Goal: Find specific page/section: Find specific page/section

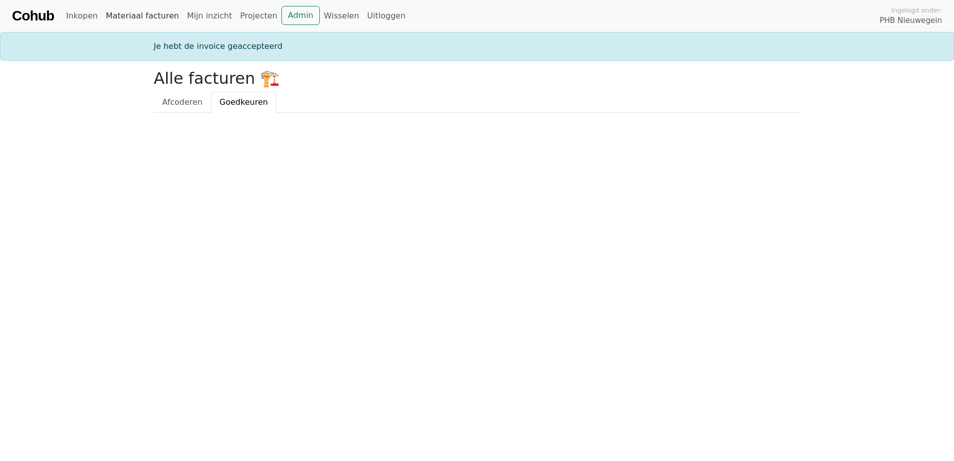
click at [124, 15] on link "Materiaal facturen" at bounding box center [142, 16] width 81 height 20
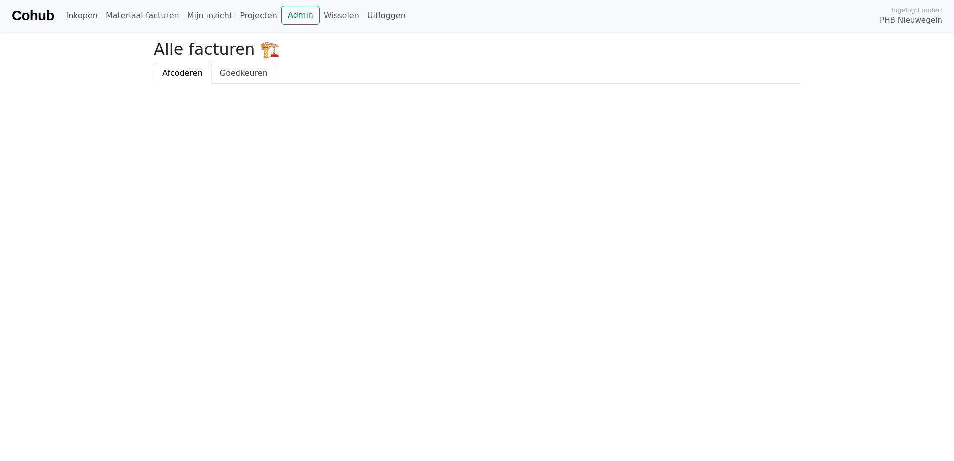
click at [244, 70] on span "Goedkeuren" at bounding box center [244, 72] width 48 height 9
click at [180, 72] on span "Afcoderen" at bounding box center [182, 72] width 40 height 9
click at [247, 76] on span "Goedkeuren" at bounding box center [244, 72] width 48 height 9
click at [283, 16] on link "Admin" at bounding box center [300, 15] width 38 height 19
